Goal: Task Accomplishment & Management: Complete application form

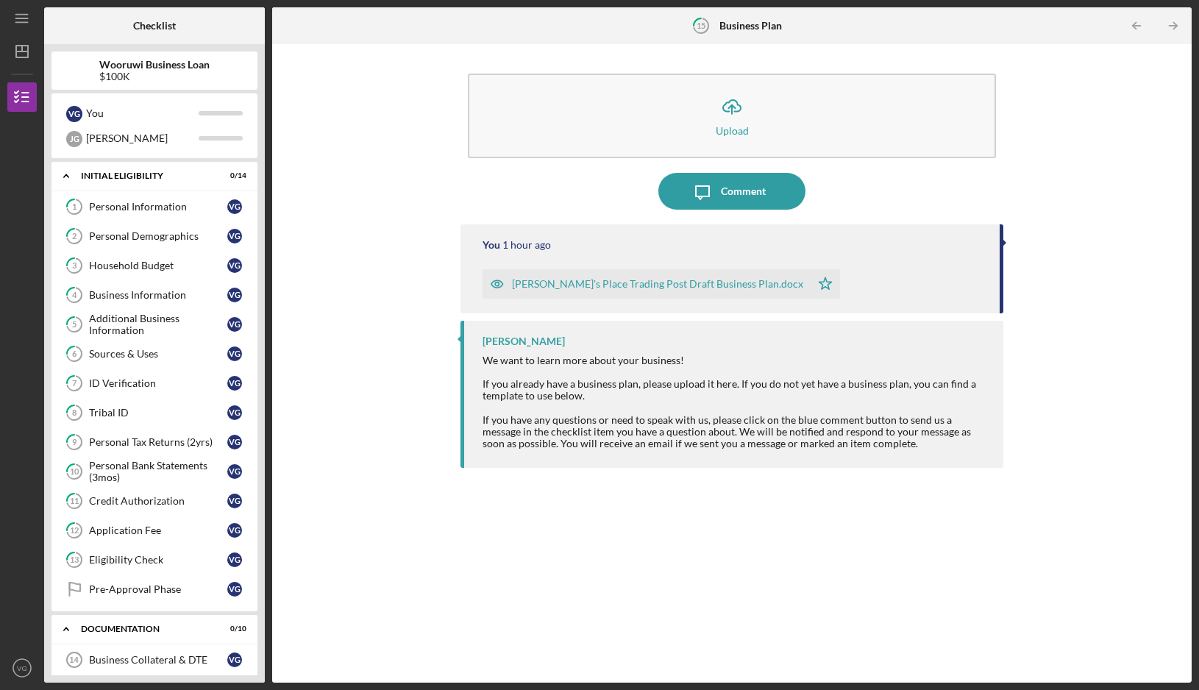
scroll to position [315, 0]
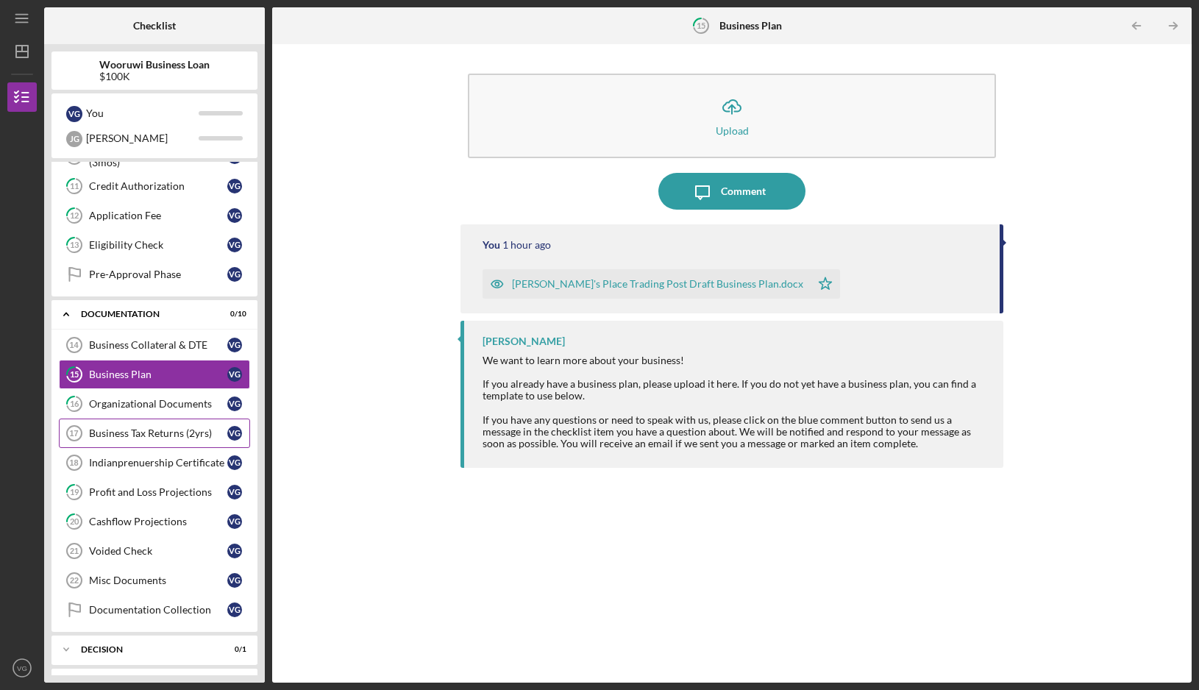
click at [136, 442] on link "Business Tax Returns (2yrs) 17 Business Tax Returns (2yrs) V G" at bounding box center [154, 432] width 191 height 29
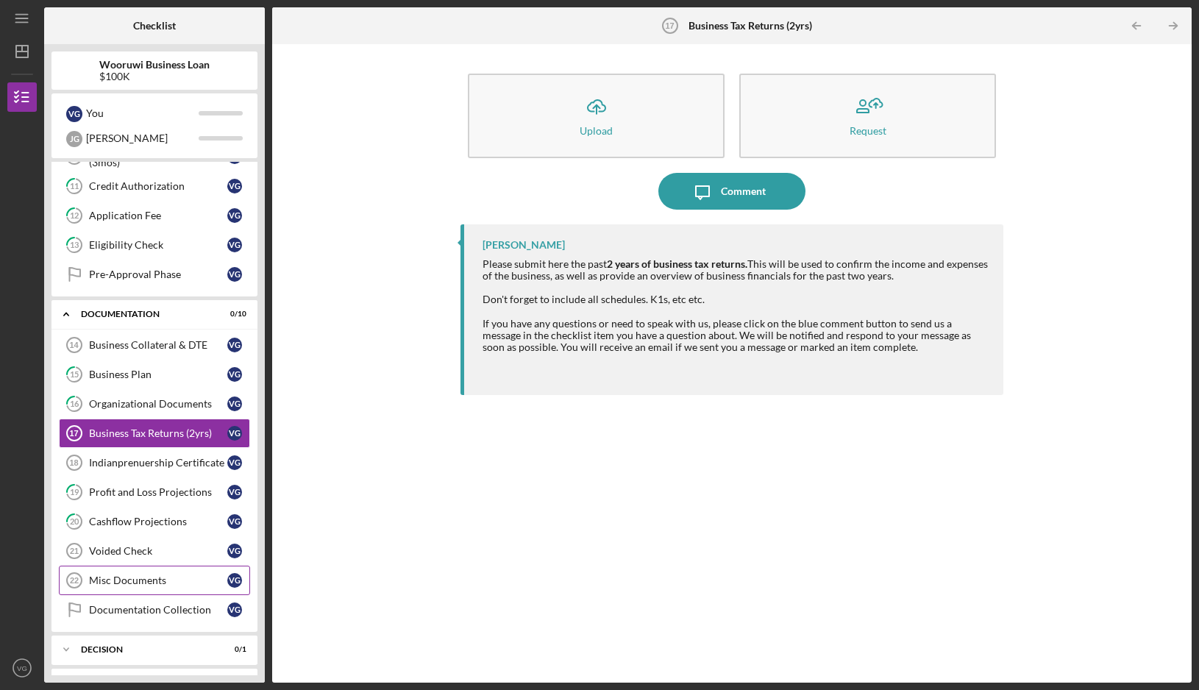
click at [141, 572] on link "Misc Documents 22 Misc Documents V G" at bounding box center [154, 580] width 191 height 29
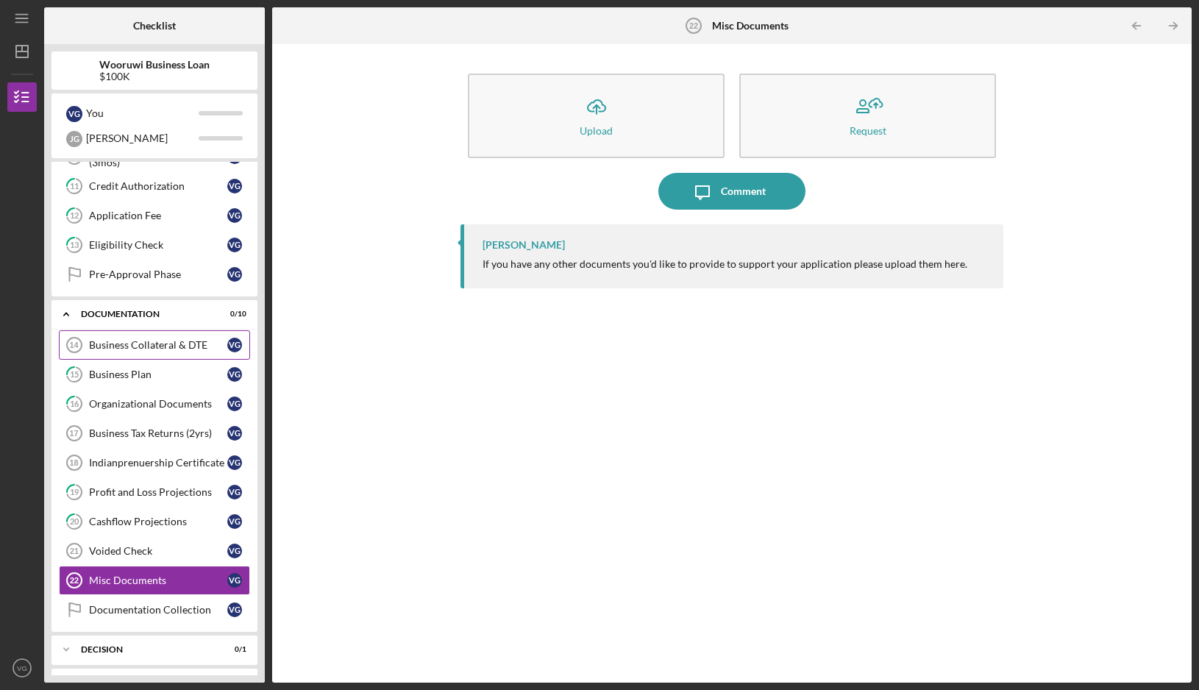
click at [171, 344] on div "Business Collateral & DTE" at bounding box center [158, 345] width 138 height 12
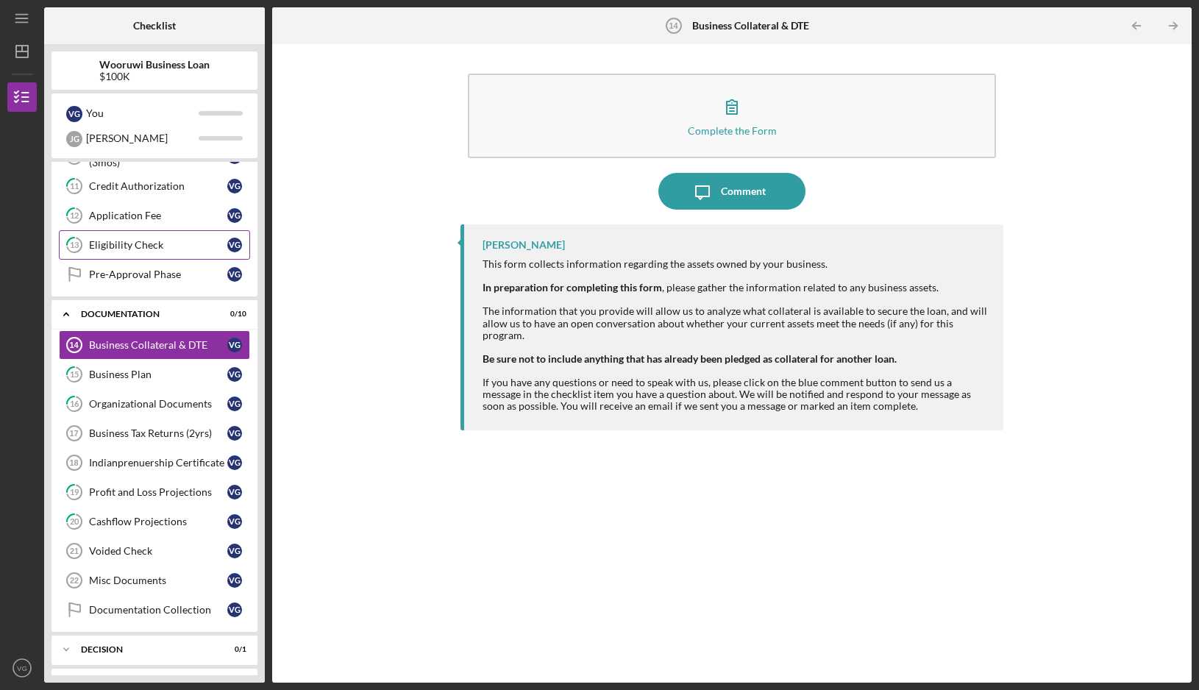
click at [155, 242] on div "Eligibility Check" at bounding box center [158, 245] width 138 height 12
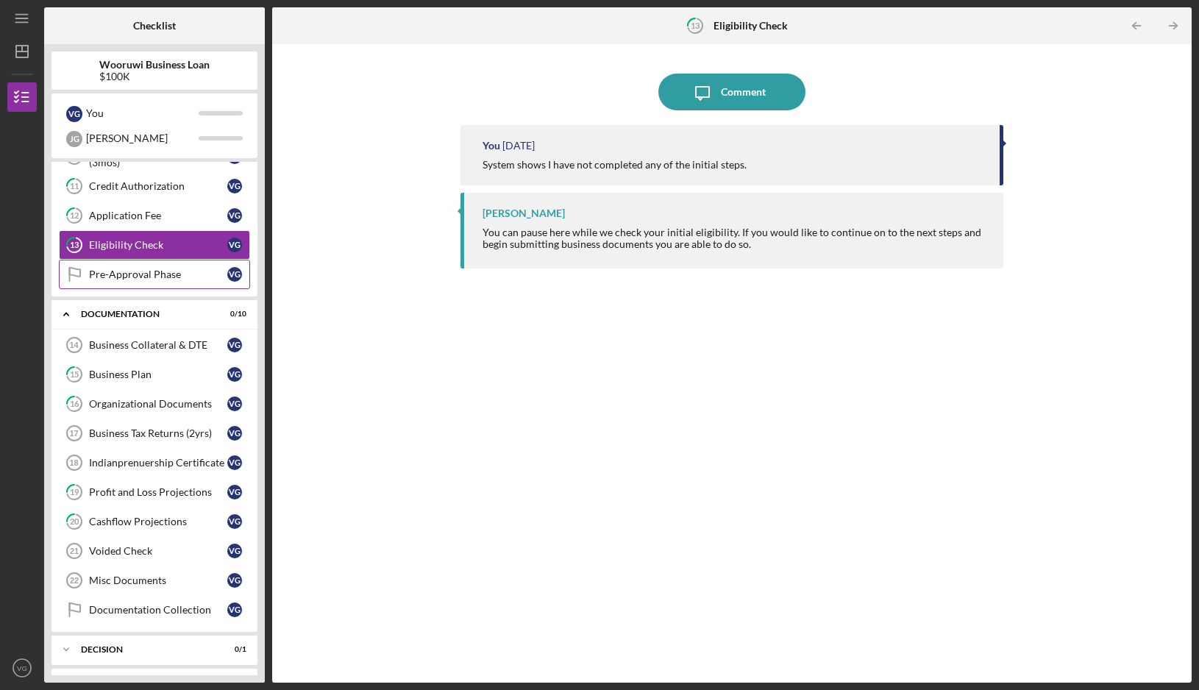
click at [146, 281] on link "Pre-Approval Phase Pre-Approval Phase V G" at bounding box center [154, 274] width 191 height 29
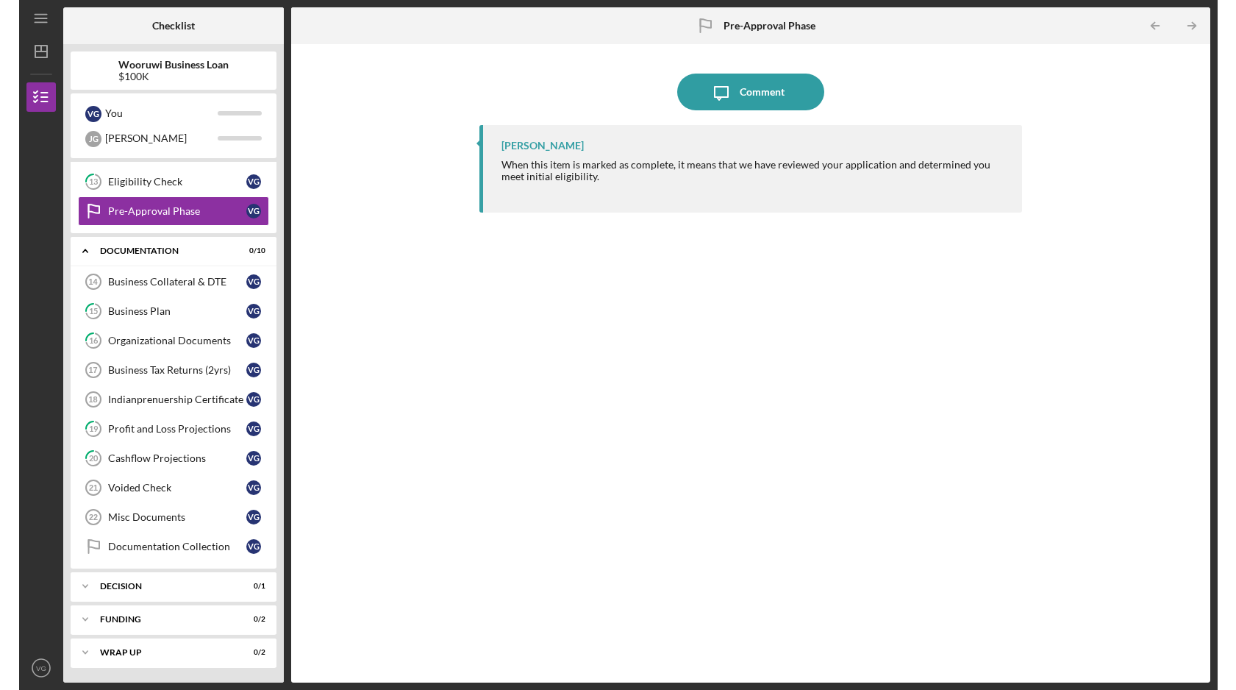
scroll to position [378, 0]
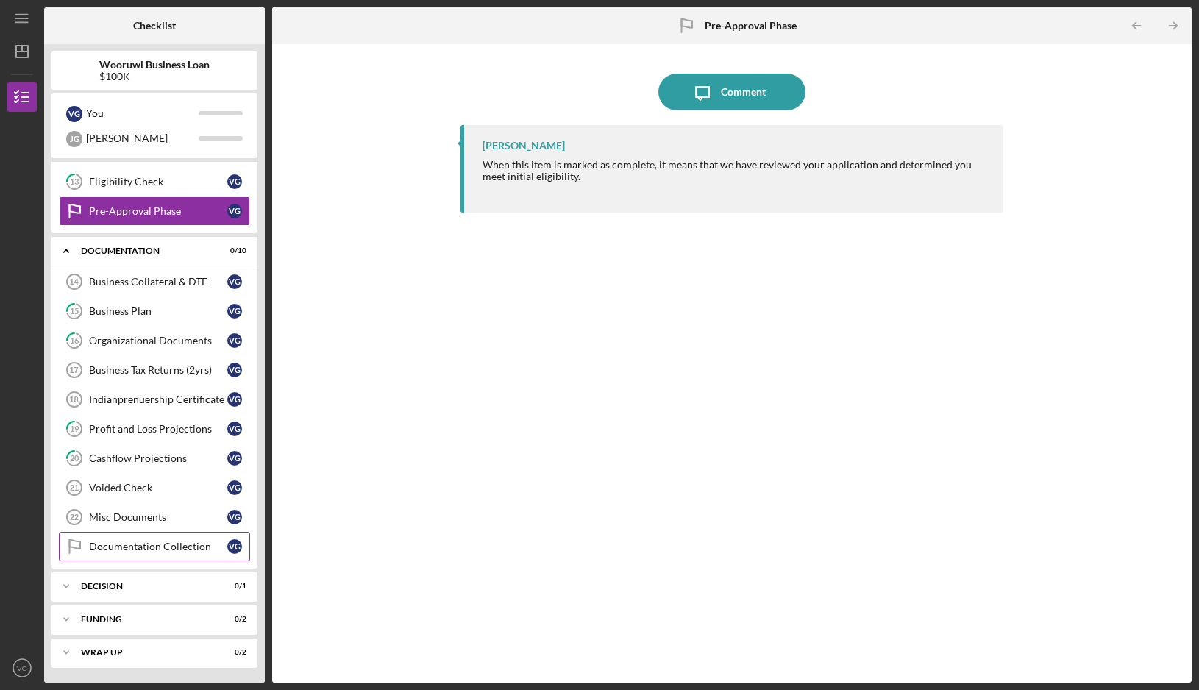
click at [184, 548] on div "Documentation Collection" at bounding box center [158, 547] width 138 height 12
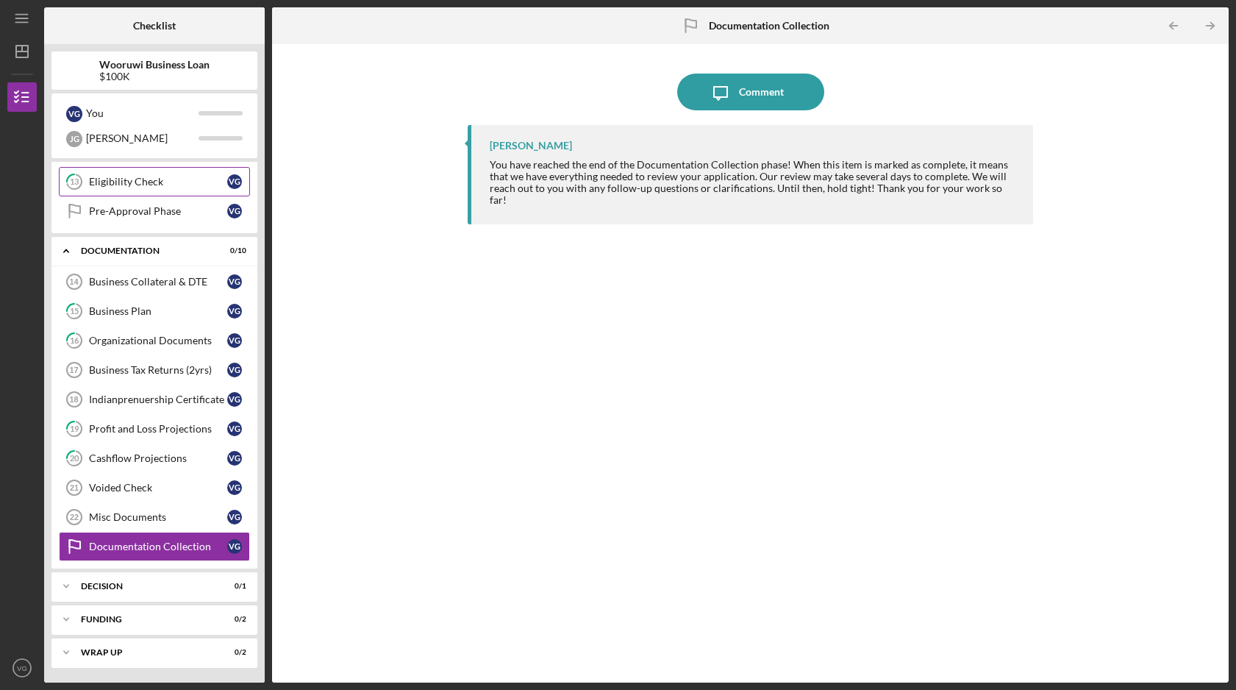
click at [192, 191] on link "13 Eligibility Check V G" at bounding box center [154, 181] width 191 height 29
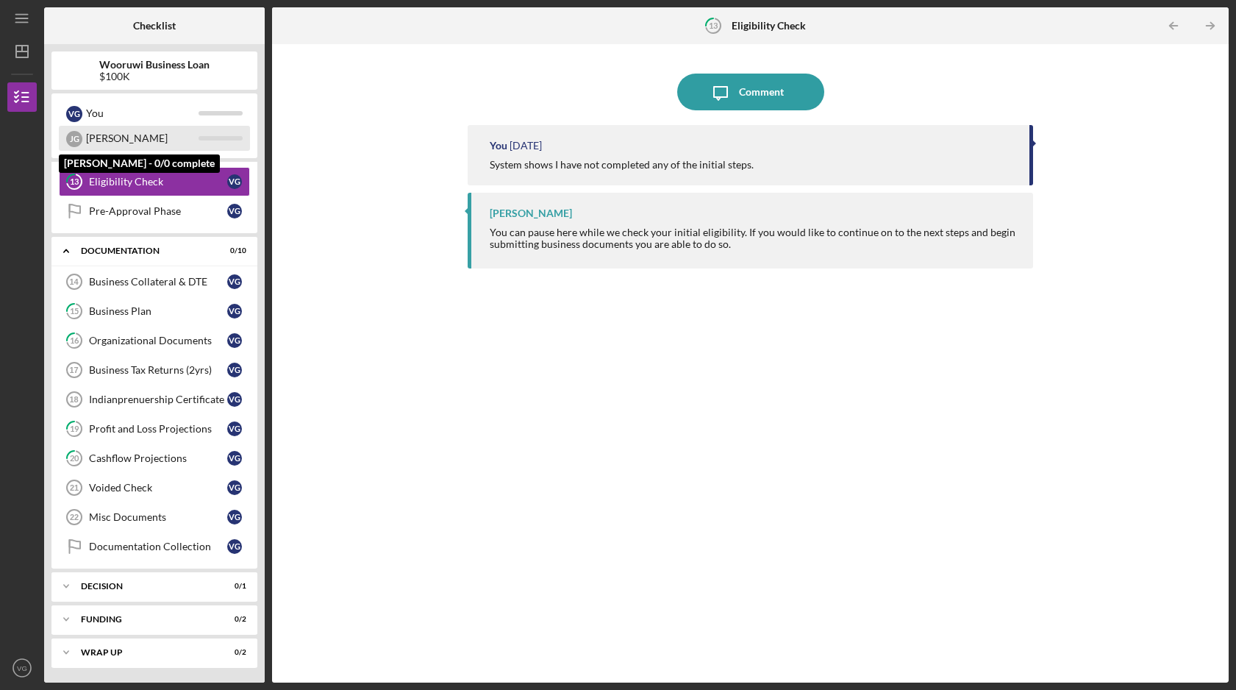
click at [158, 136] on div "[PERSON_NAME]" at bounding box center [142, 138] width 113 height 25
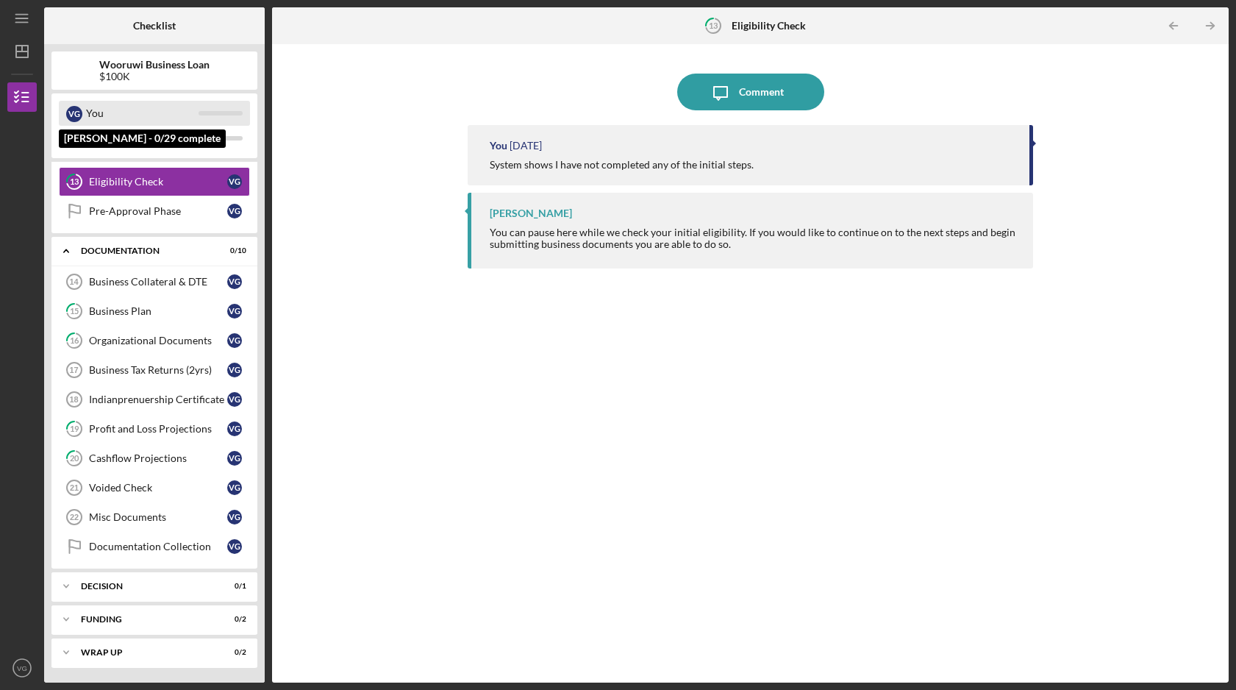
click at [168, 101] on div "You" at bounding box center [142, 113] width 113 height 25
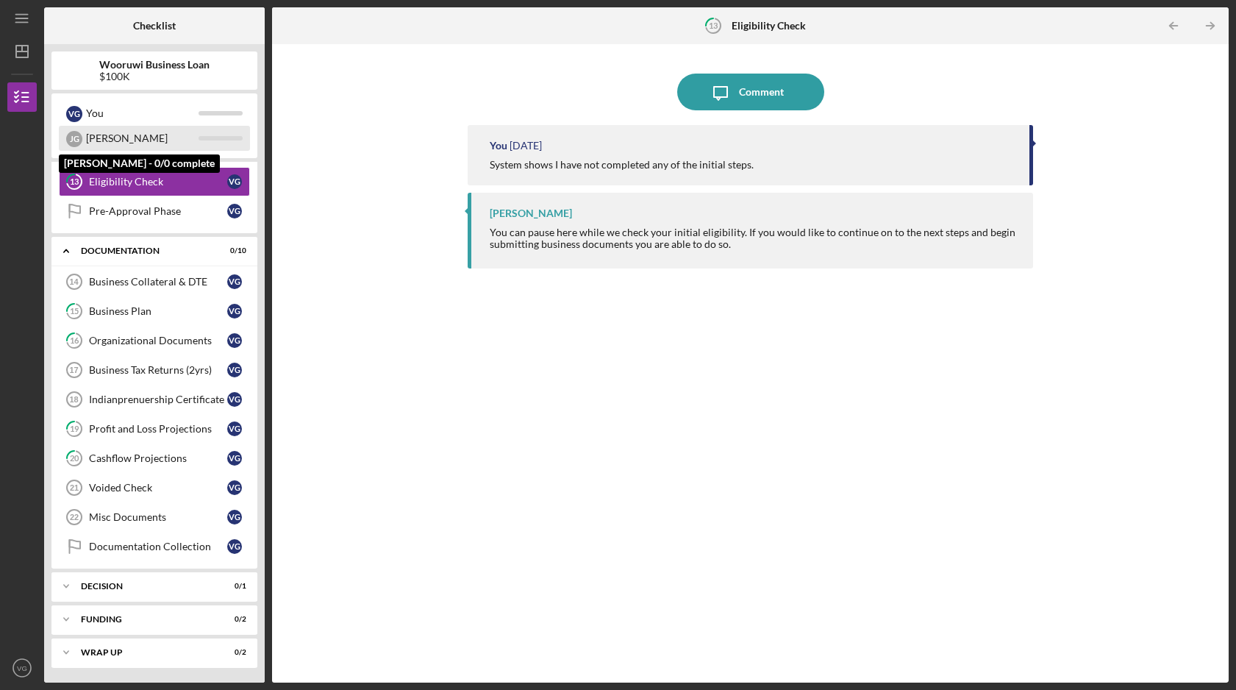
click at [163, 139] on div "[PERSON_NAME]" at bounding box center [142, 138] width 113 height 25
click at [235, 135] on div "[PERSON_NAME]" at bounding box center [154, 138] width 191 height 25
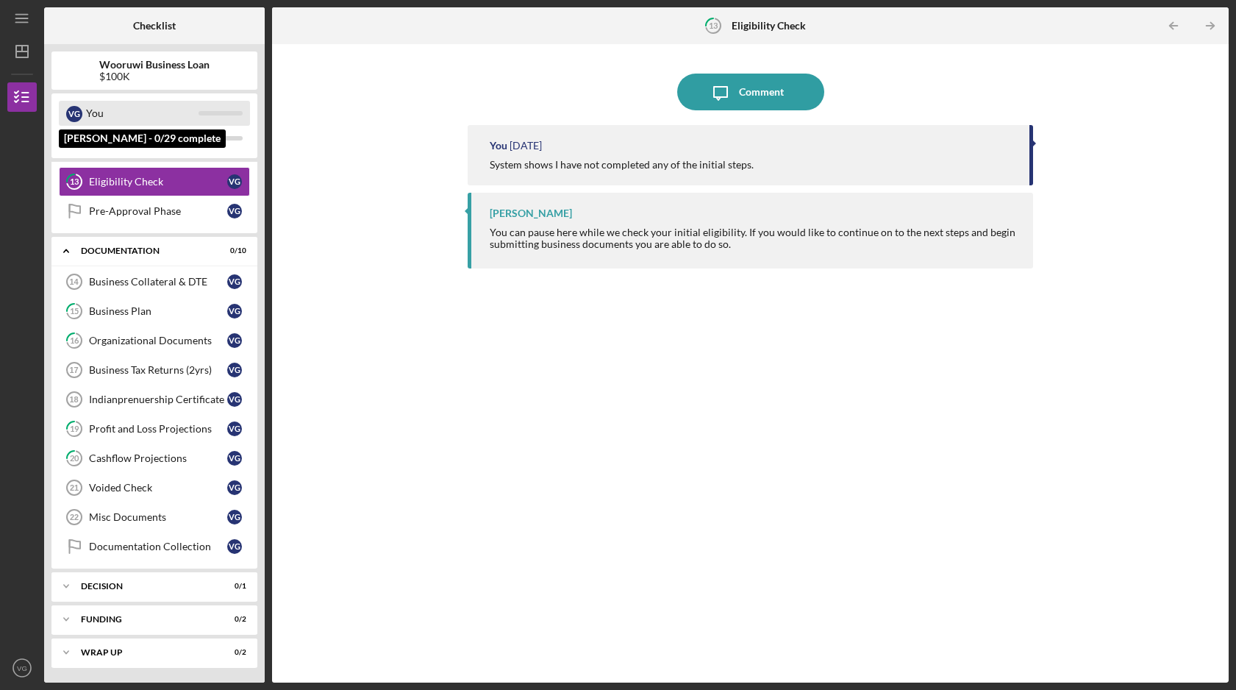
click at [224, 112] on div at bounding box center [221, 113] width 44 height 4
click at [154, 594] on div "Icon/Expander Decision 0 / 1" at bounding box center [154, 585] width 206 height 29
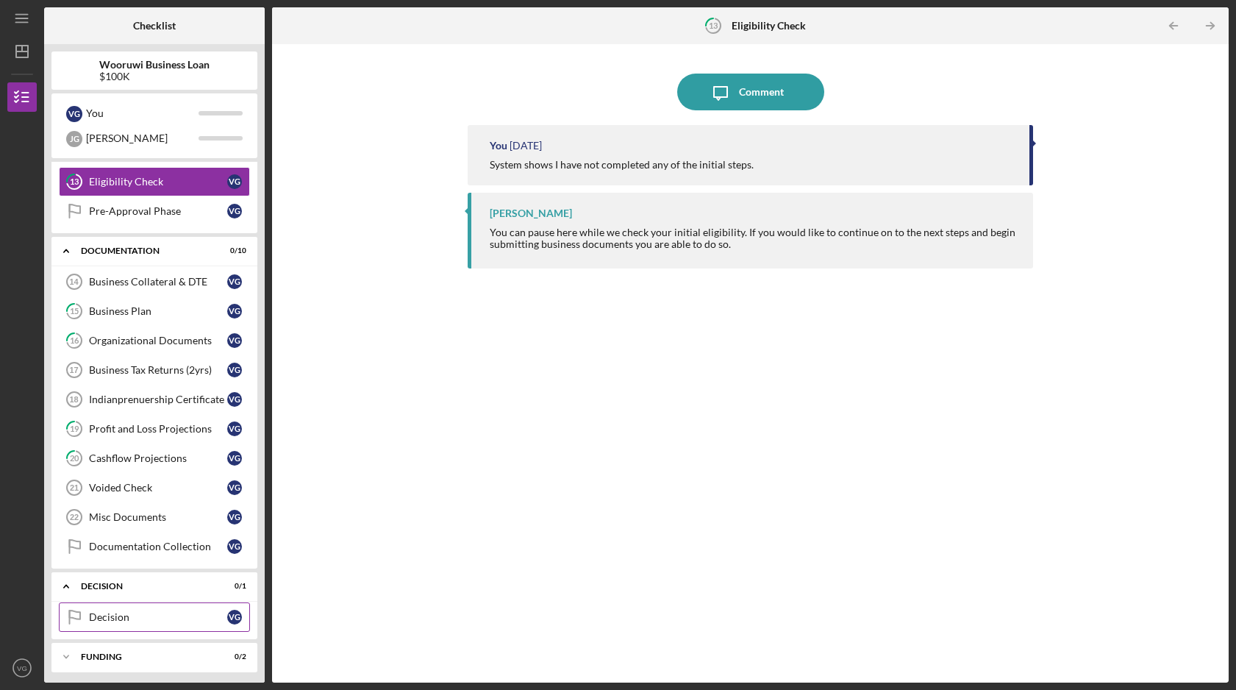
click at [182, 616] on div "Decision" at bounding box center [158, 617] width 138 height 12
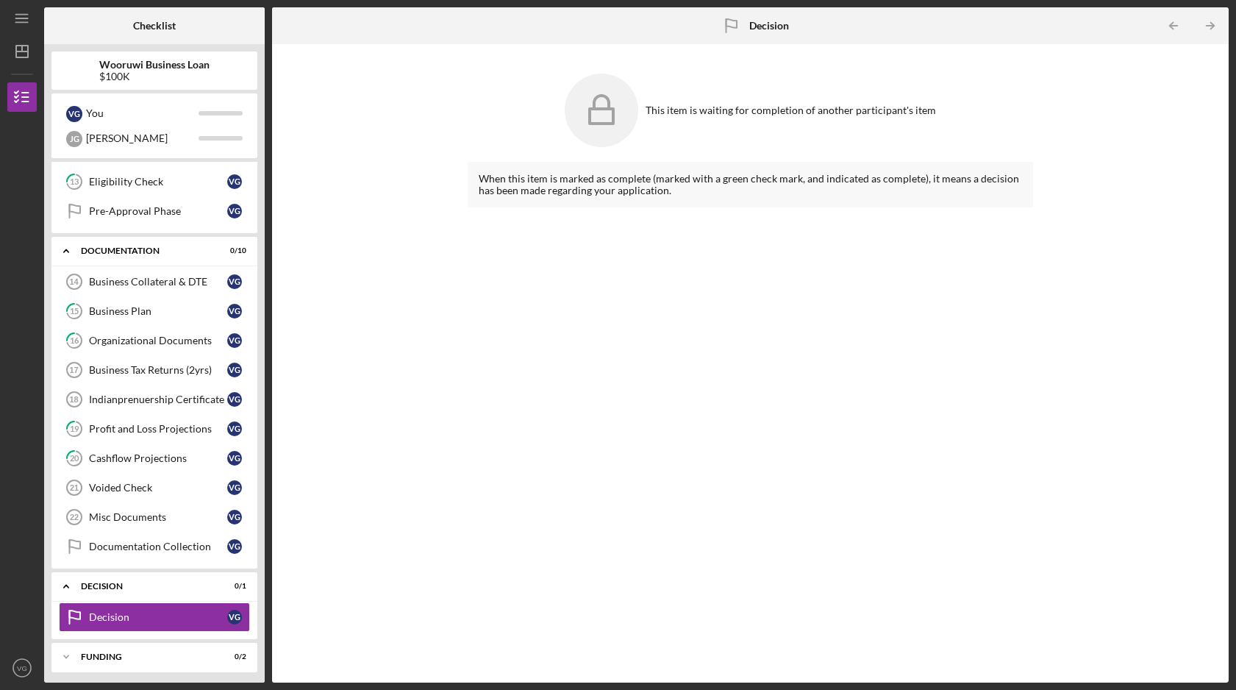
click at [176, 564] on div "Business Collateral & DTE 14 Business Collateral & DTE V G 15 Business Plan V G…" at bounding box center [154, 418] width 206 height 302
click at [178, 551] on div "Documentation Collection" at bounding box center [158, 547] width 138 height 12
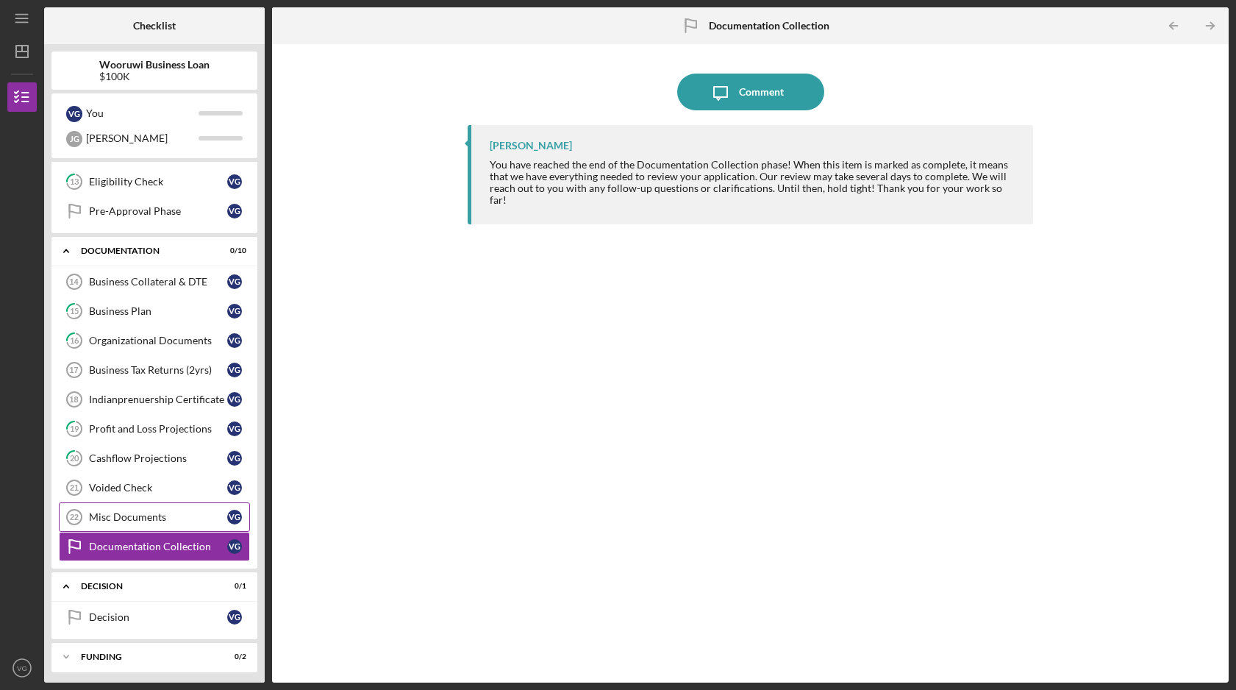
click at [179, 521] on div "Misc Documents" at bounding box center [158, 517] width 138 height 12
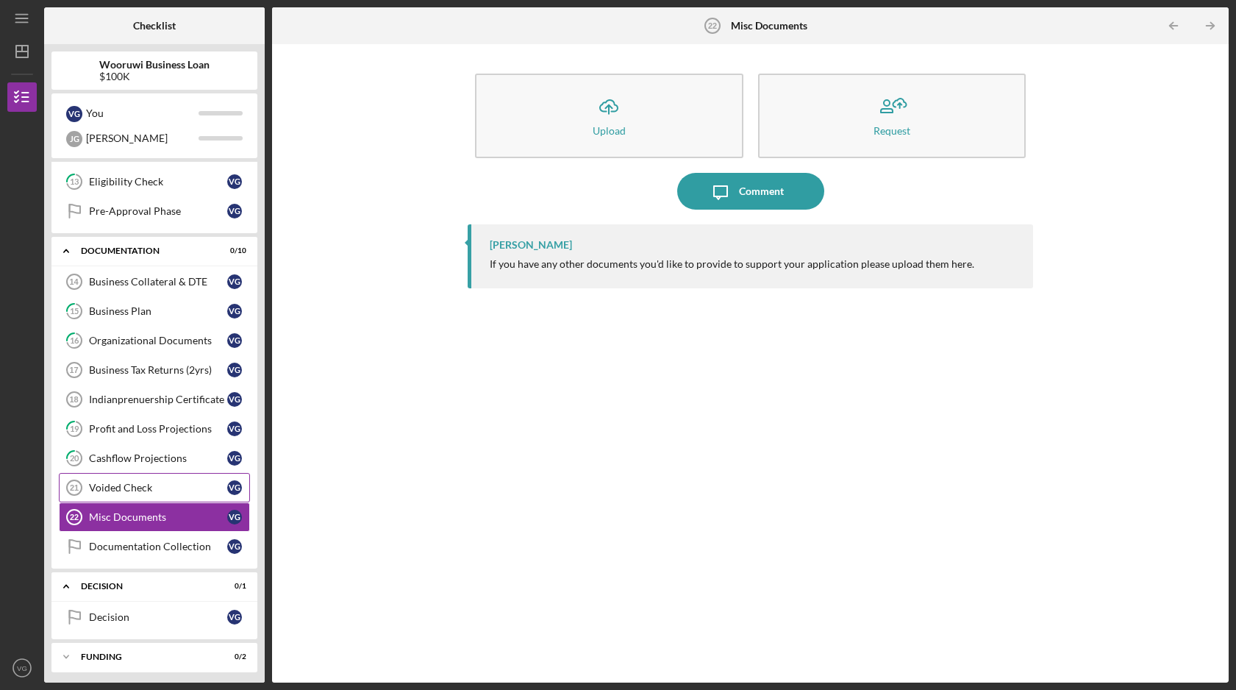
click at [179, 496] on link "Voided Check 21 Voided Check V G" at bounding box center [154, 487] width 191 height 29
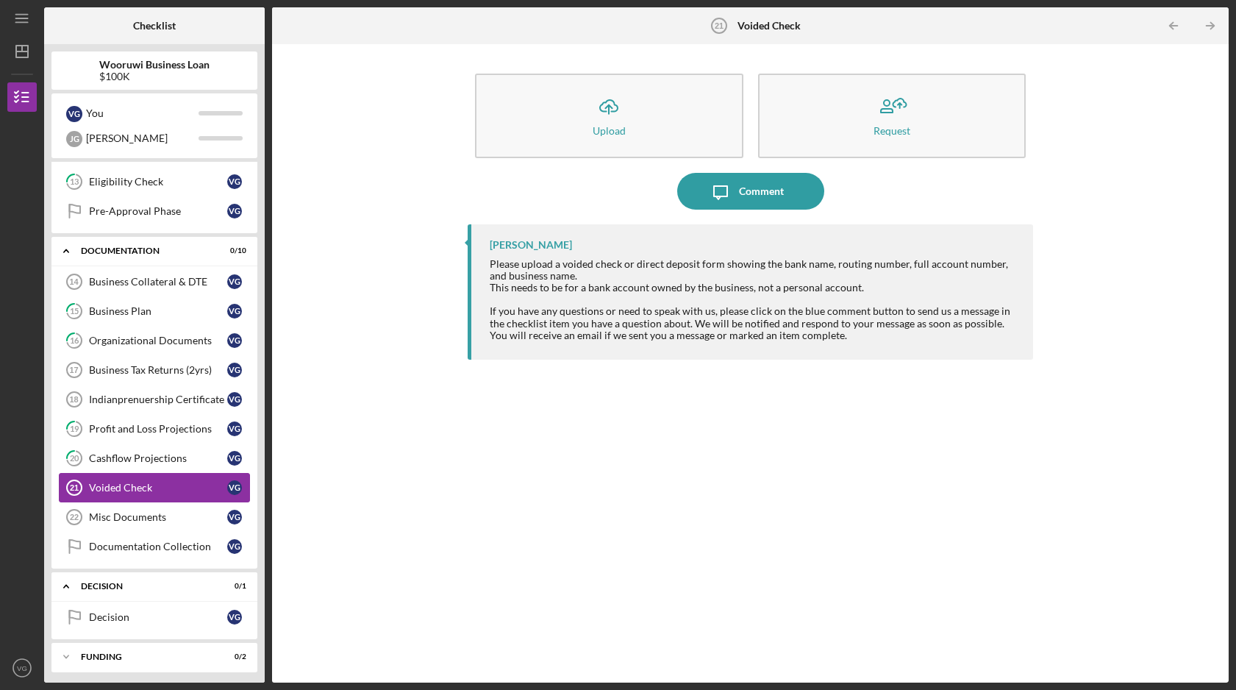
click at [184, 474] on link "Voided Check 21 Voided Check V G" at bounding box center [154, 487] width 191 height 29
click at [185, 470] on link "20 Cashflow Projections V G" at bounding box center [154, 457] width 191 height 29
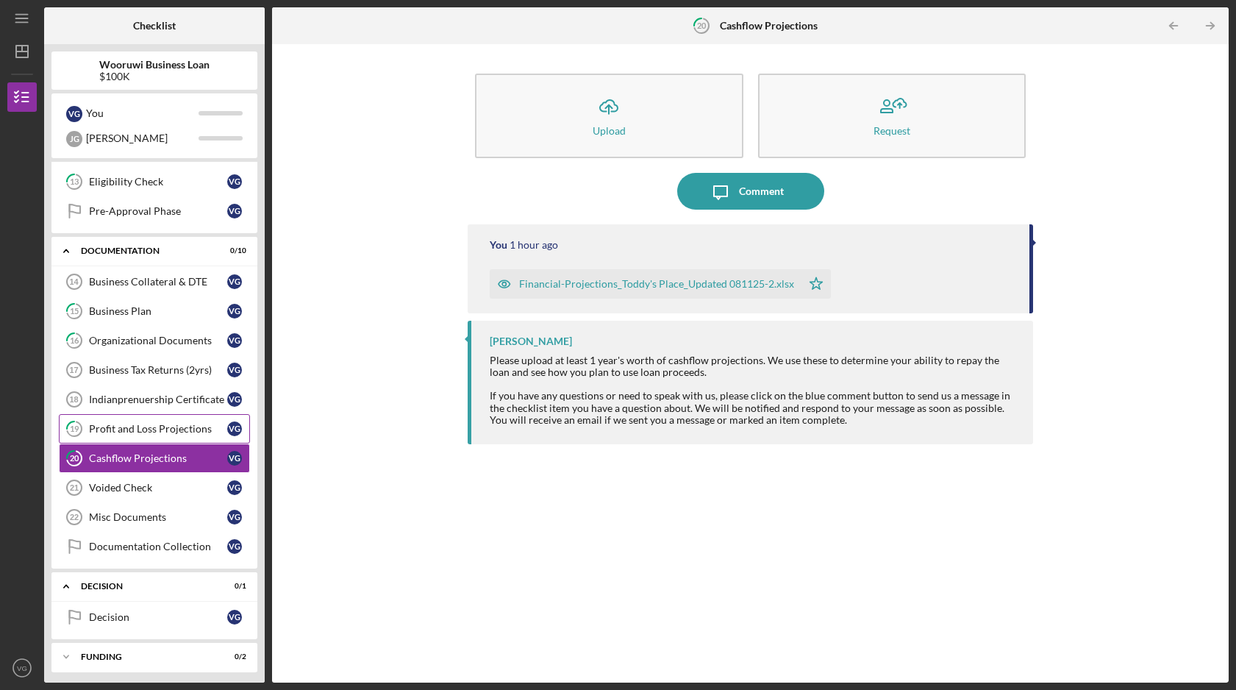
click at [182, 433] on div "Profit and Loss Projections" at bounding box center [158, 429] width 138 height 12
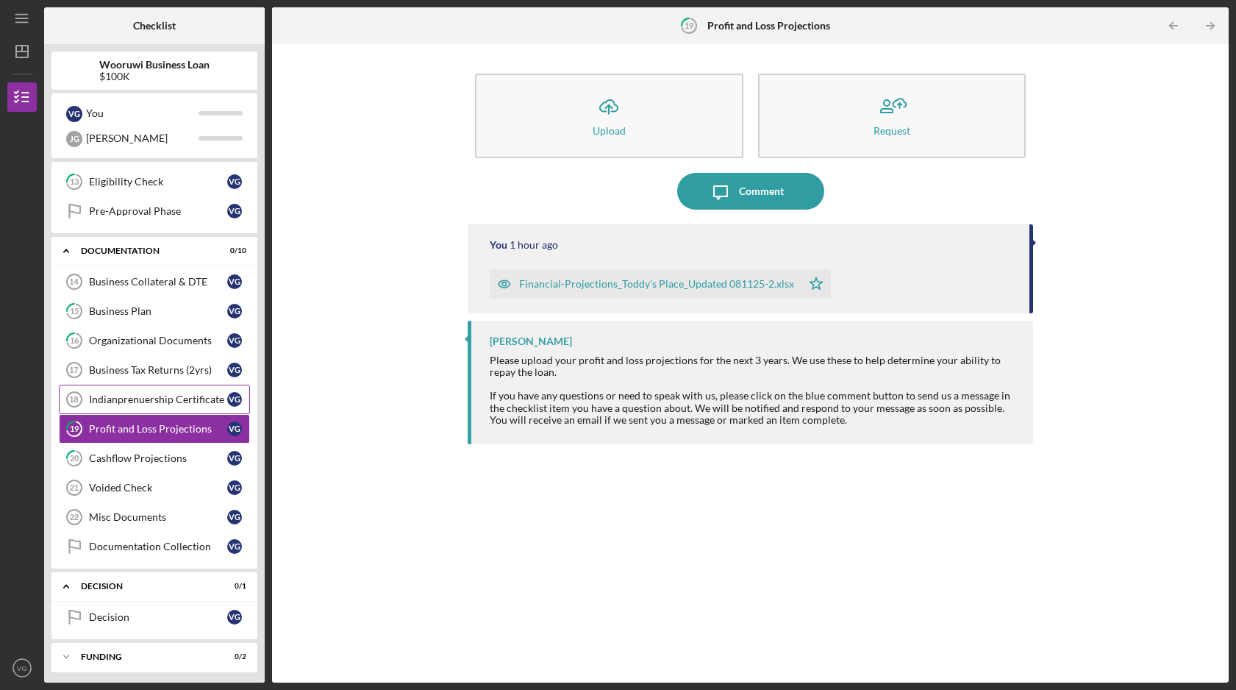
click at [181, 401] on div "Indianprenuership Certificate" at bounding box center [158, 399] width 138 height 12
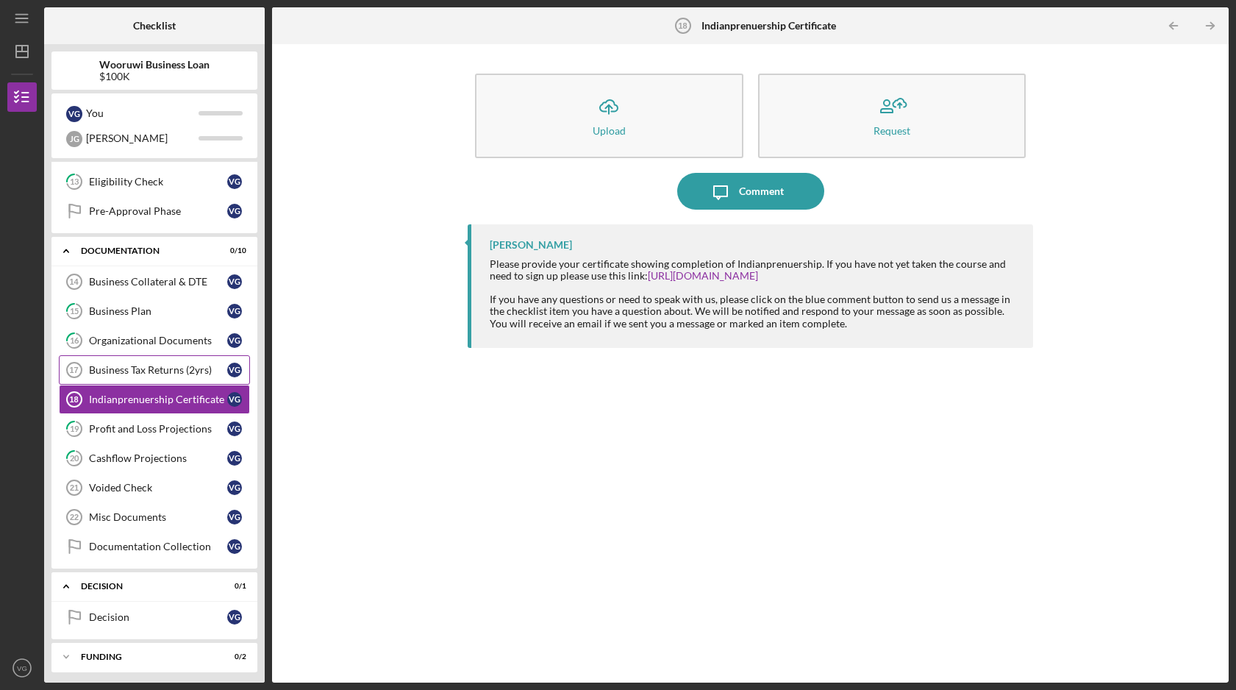
click at [182, 377] on link "Business Tax Returns (2yrs) 17 Business Tax Returns (2yrs) V G" at bounding box center [154, 369] width 191 height 29
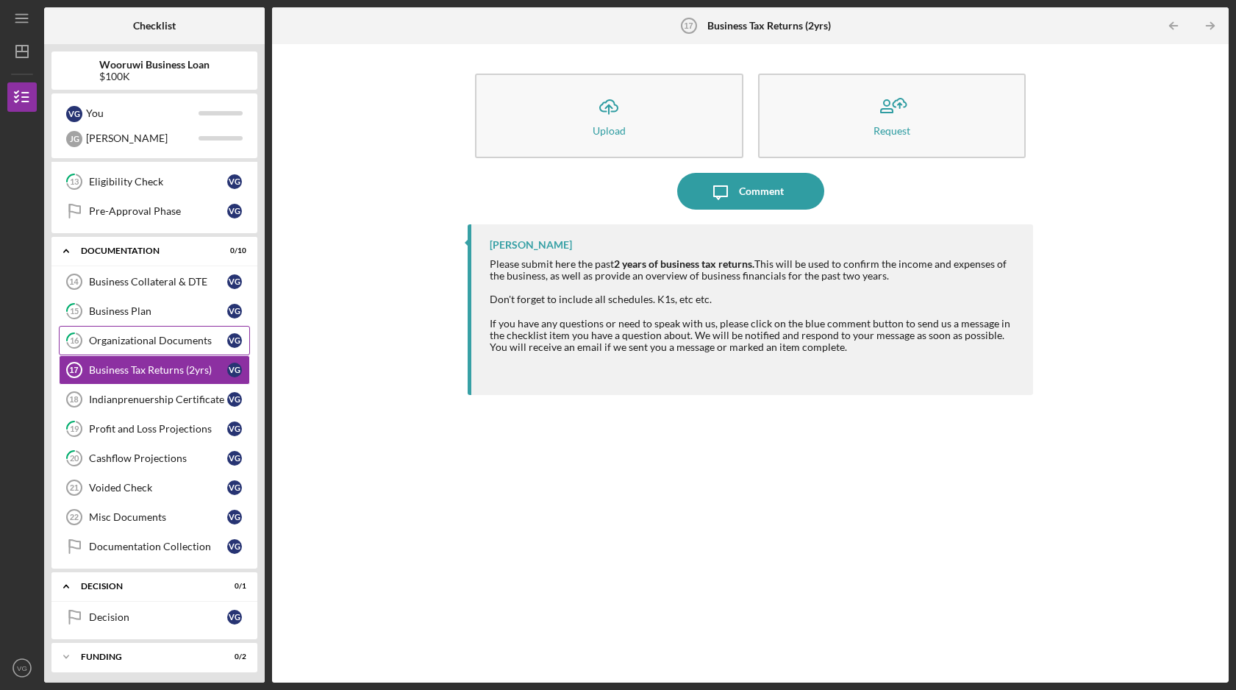
click at [183, 341] on div "Organizational Documents" at bounding box center [158, 341] width 138 height 12
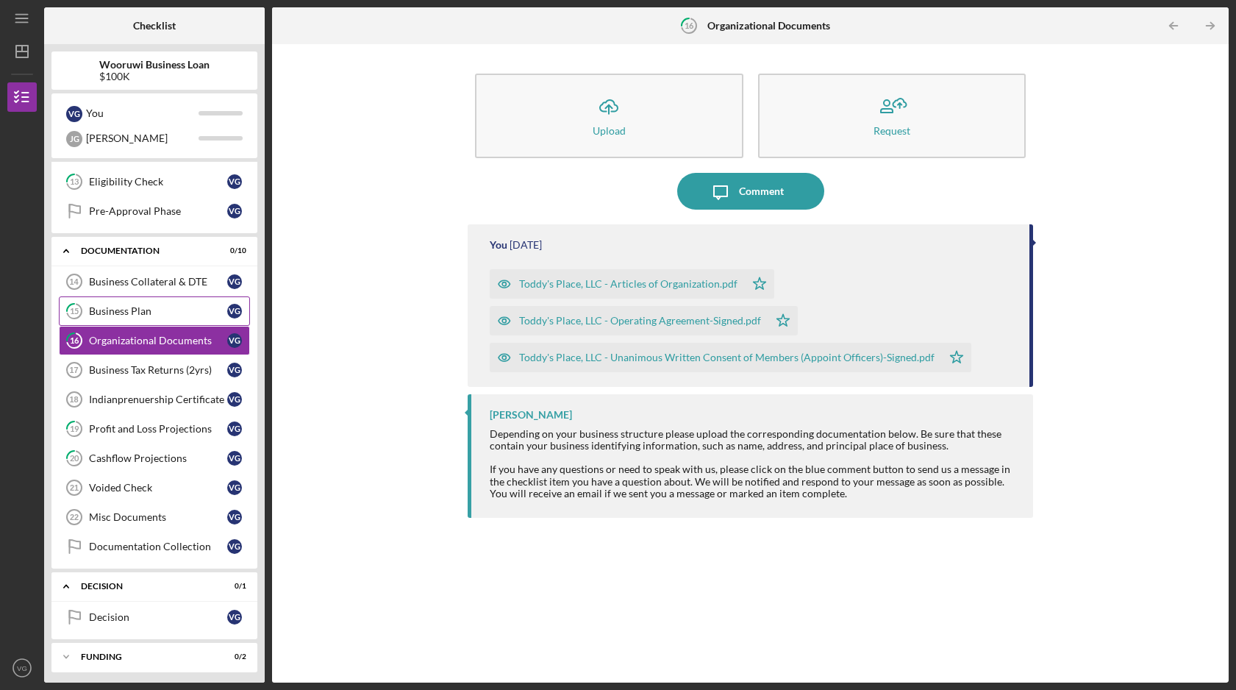
click at [183, 302] on link "15 Business Plan V G" at bounding box center [154, 310] width 191 height 29
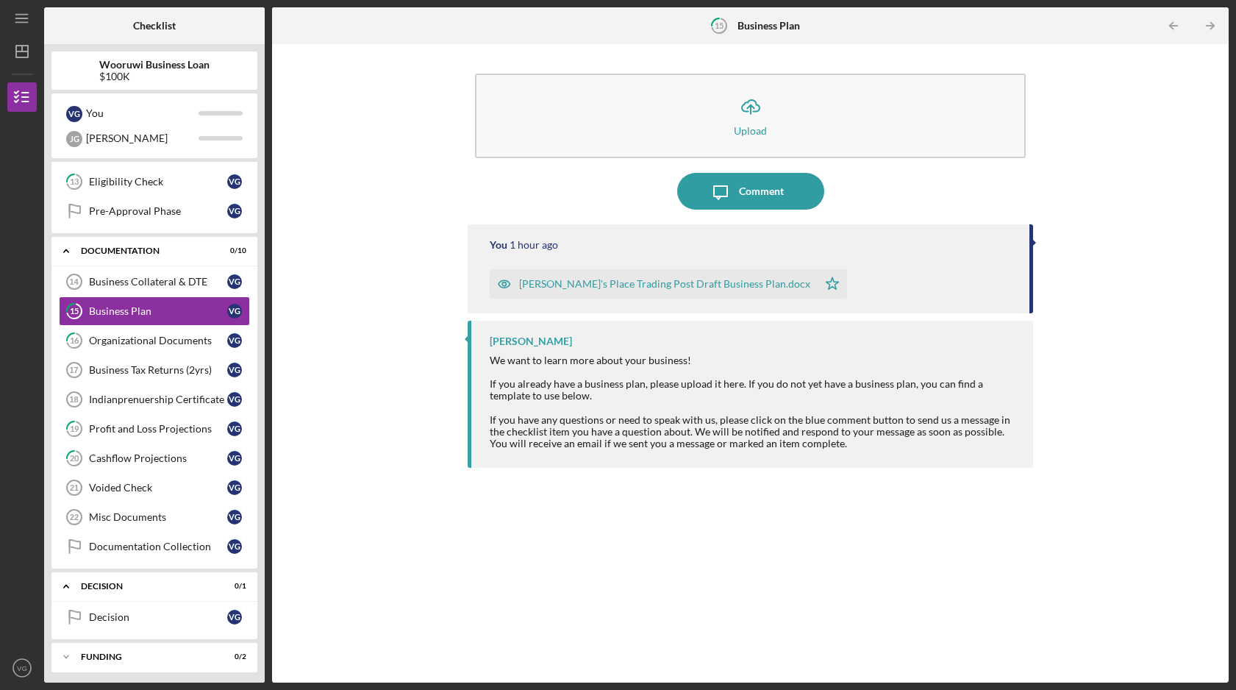
click at [456, 491] on div "Icon/Upload Upload Icon/Message Comment You 1 hour ago [PERSON_NAME]'s Place Tr…" at bounding box center [750, 363] width 942 height 624
